Goal: Task Accomplishment & Management: Manage account settings

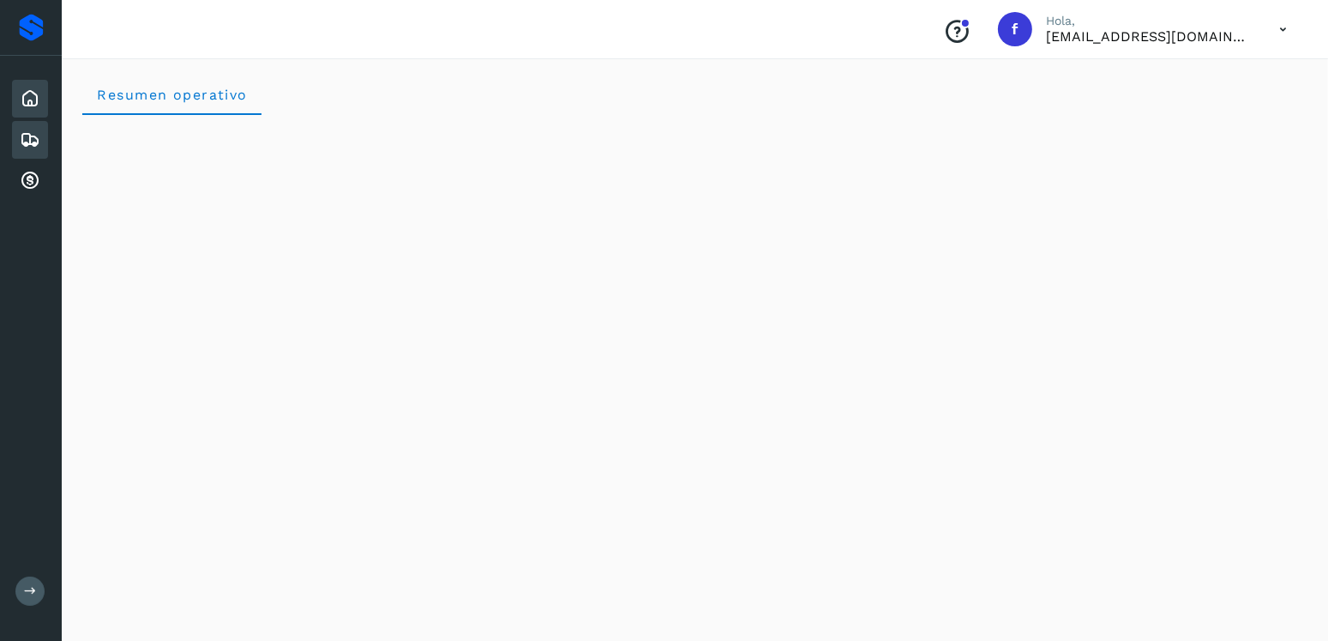
click at [26, 143] on icon at bounding box center [30, 140] width 21 height 21
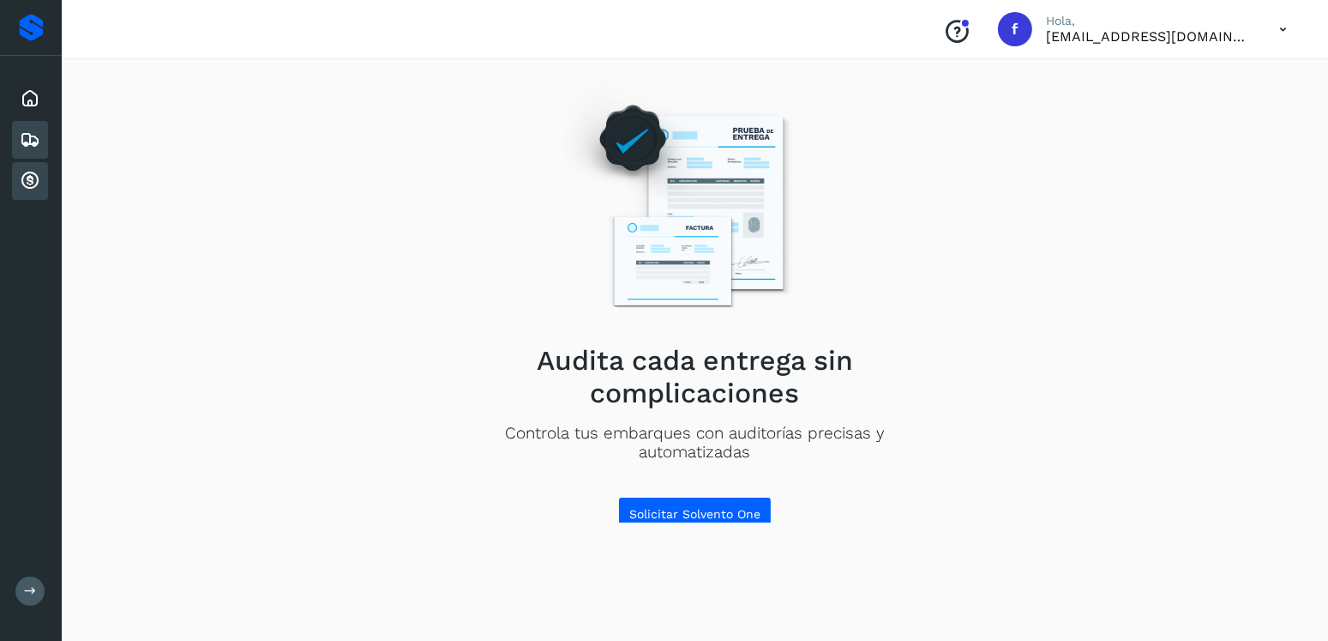
click at [31, 172] on icon at bounding box center [30, 181] width 21 height 21
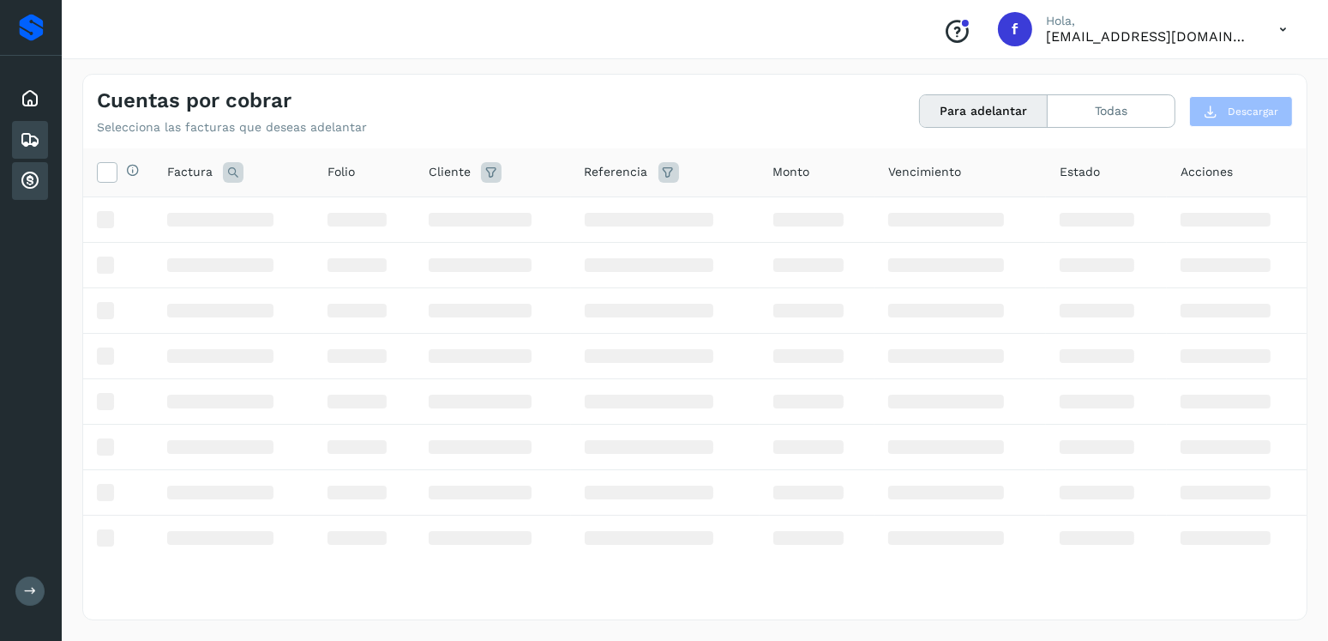
click at [22, 138] on icon at bounding box center [30, 140] width 21 height 21
